Goal: Transaction & Acquisition: Book appointment/travel/reservation

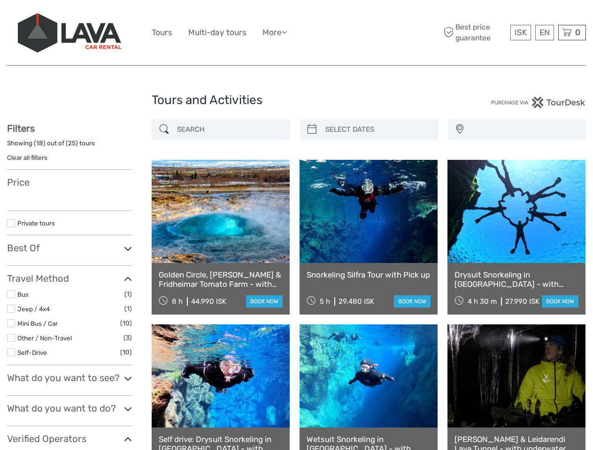
select select
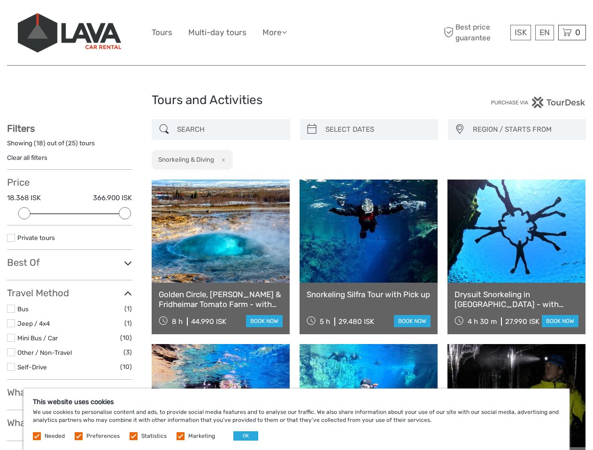
click at [296, 33] on ul "Tours Multi-day tours More Food & drink Travel Articles Back to [GEOGRAPHIC_DAT…" at bounding box center [226, 33] width 149 height 14
click at [275, 32] on link "More" at bounding box center [274, 33] width 24 height 14
click at [287, 32] on icon at bounding box center [283, 32] width 5 height 8
click at [520, 32] on span "ISK" at bounding box center [520, 32] width 12 height 9
click at [544, 32] on div "EN English Español Deutsch" at bounding box center [544, 32] width 19 height 15
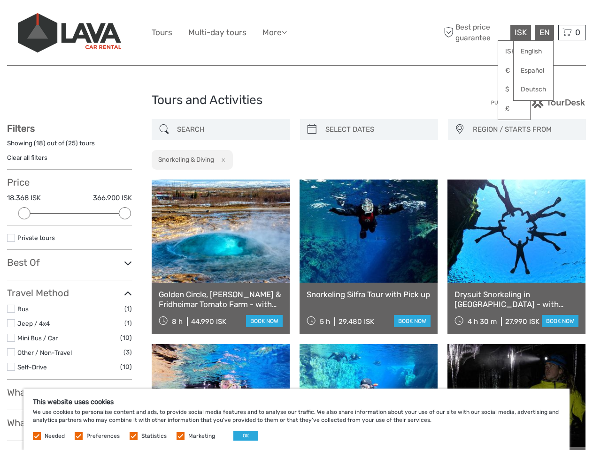
click at [571, 32] on div "0 Items Total 0 ISK Checkout The shopping cart is empty." at bounding box center [572, 32] width 28 height 15
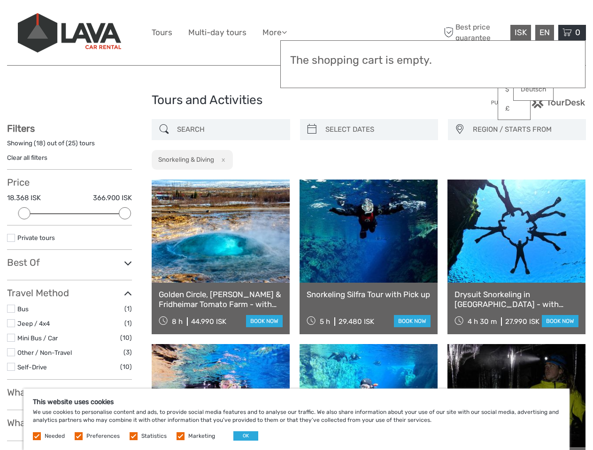
click at [24, 213] on div at bounding box center [24, 213] width 12 height 12
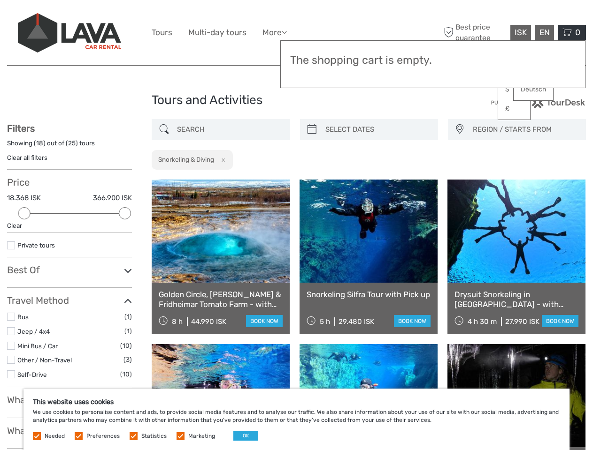
click at [125, 213] on div "Filters Showing ( 18 ) out of ( 25 ) tours Clear all filters Price 18.368 ISK 3…" at bounding box center [69, 351] width 125 height 456
click at [312, 180] on link at bounding box center [368, 231] width 138 height 103
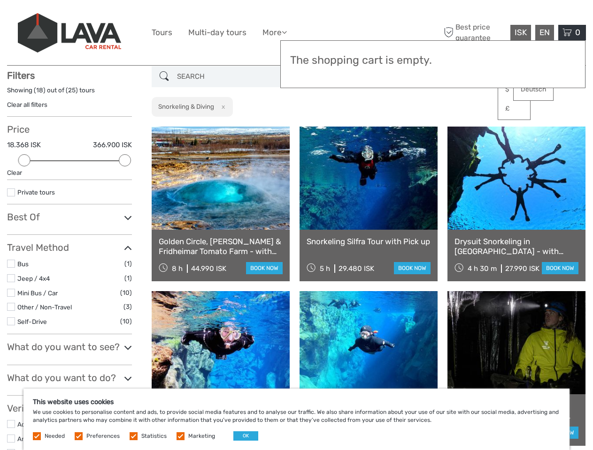
click at [377, 129] on link at bounding box center [368, 178] width 138 height 103
